Goal: Find contact information: Find contact information

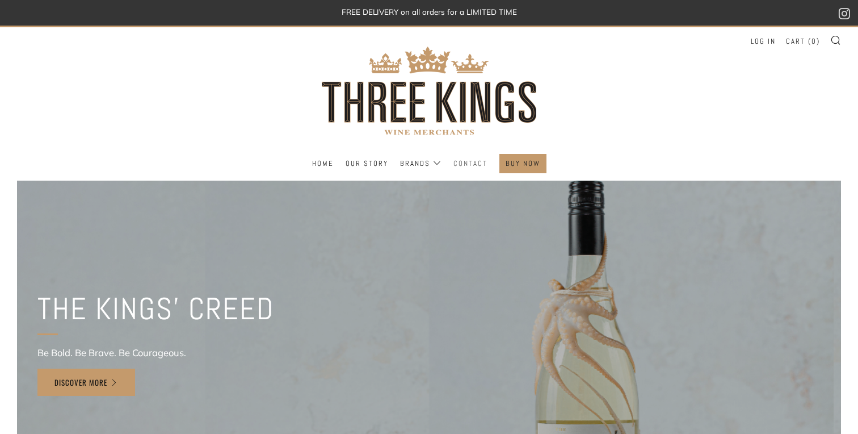
click at [457, 171] on link "Contact" at bounding box center [470, 163] width 34 height 18
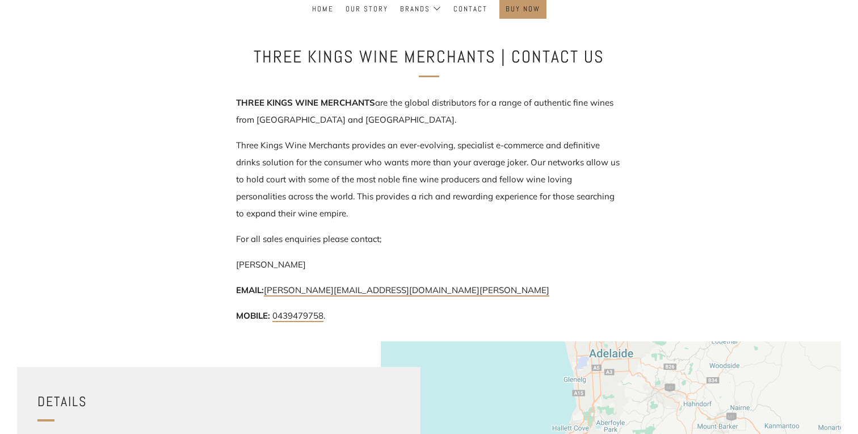
scroll to position [152, 0]
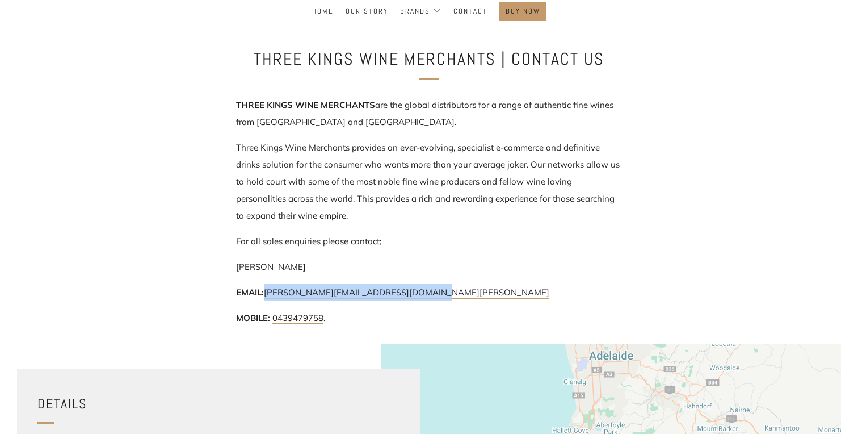
drag, startPoint x: 461, startPoint y: 291, endPoint x: 266, endPoint y: 296, distance: 195.8
click at [266, 296] on p "EMAIL: [PERSON_NAME][EMAIL_ADDRESS][DOMAIN_NAME][PERSON_NAME]" at bounding box center [429, 292] width 386 height 17
copy link "[PERSON_NAME][EMAIL_ADDRESS][DOMAIN_NAME][PERSON_NAME]"
